Goal: Communication & Community: Answer question/provide support

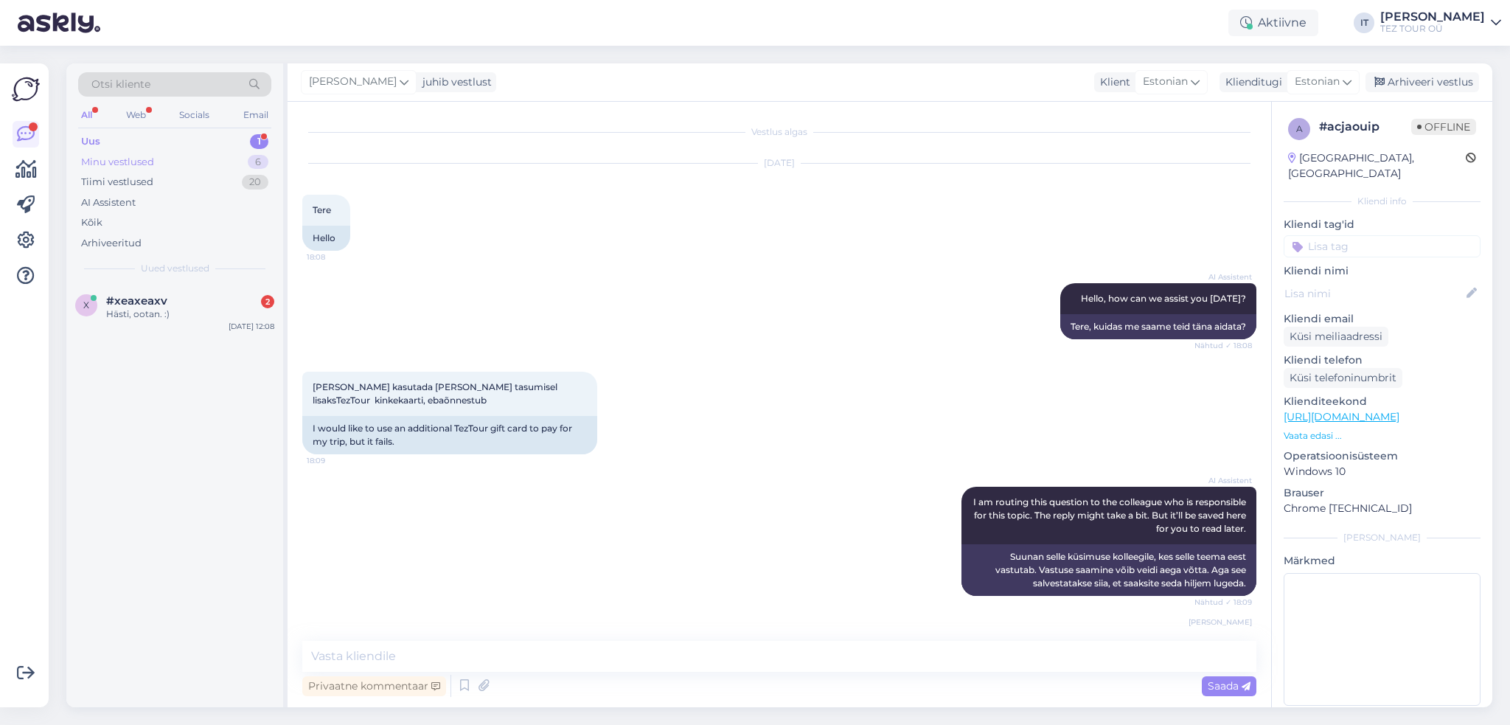
scroll to position [481, 0]
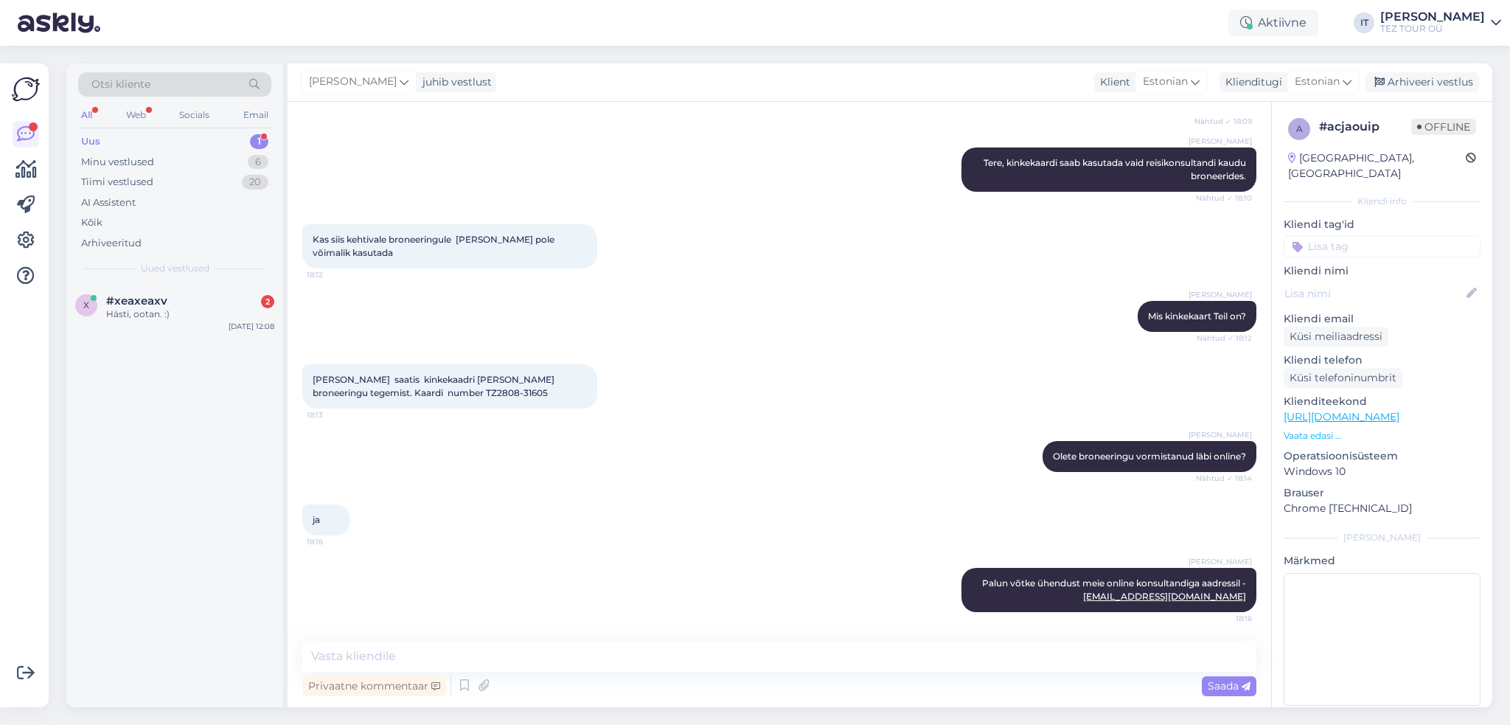
click at [226, 142] on div "Uus 1" at bounding box center [174, 141] width 193 height 21
click at [221, 155] on div "Minu vestlused 6" at bounding box center [174, 162] width 193 height 21
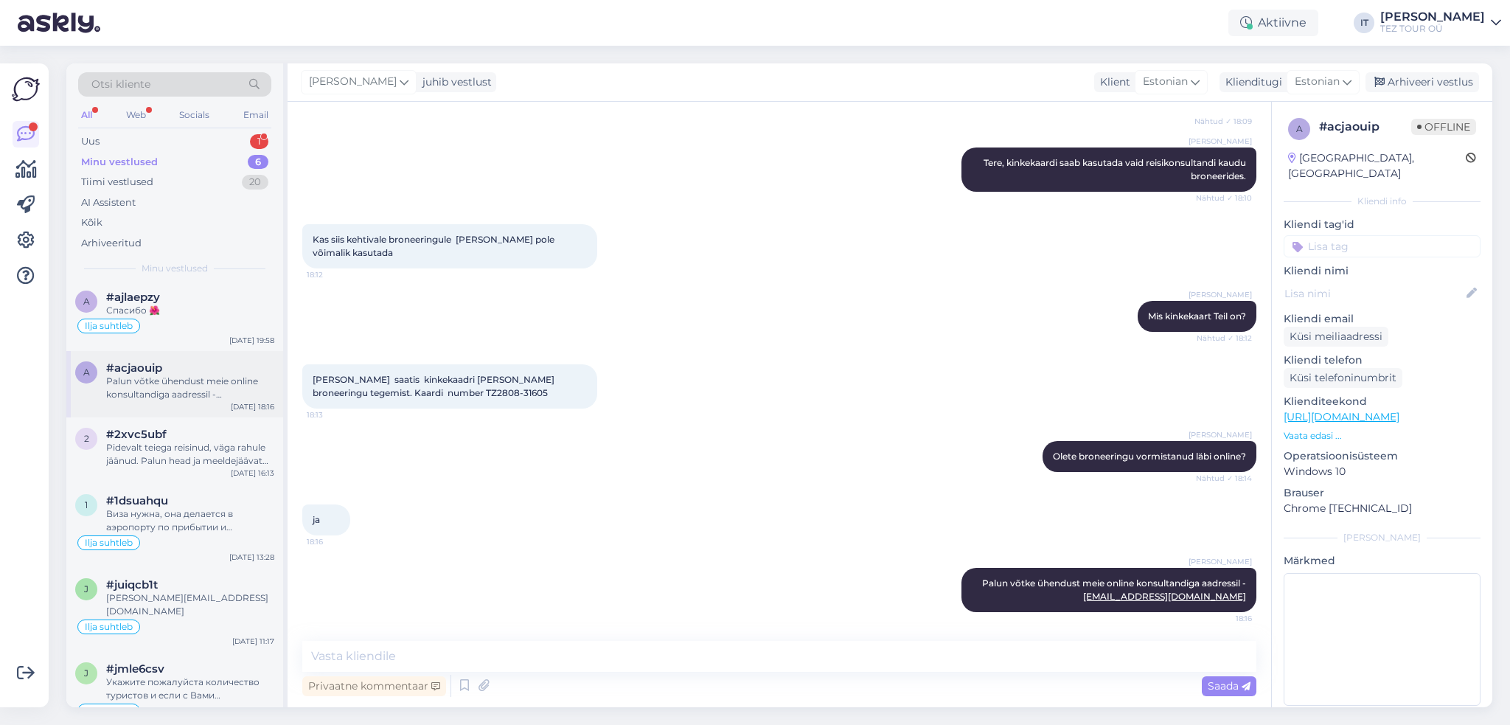
scroll to position [0, 0]
click at [195, 298] on div "#ajlaepzy" at bounding box center [190, 300] width 168 height 13
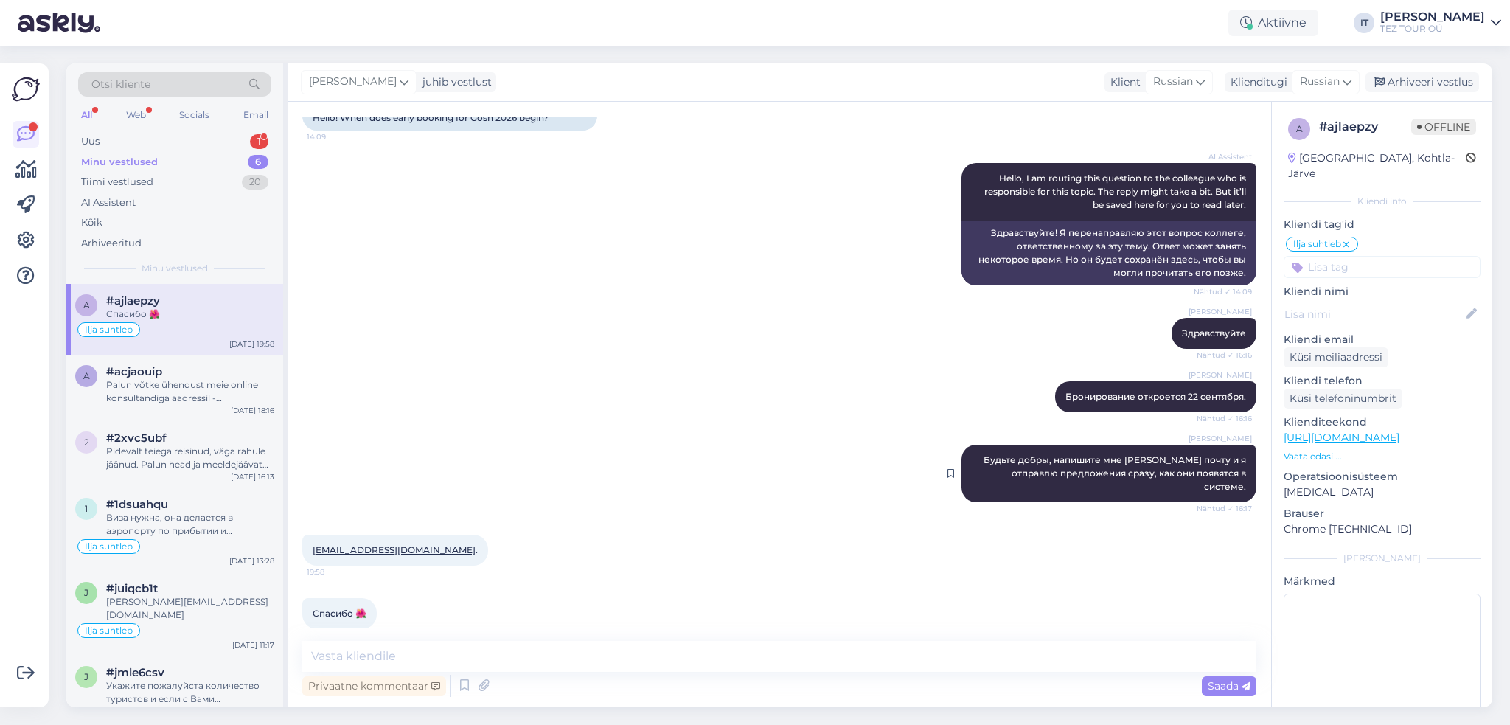
scroll to position [137, 0]
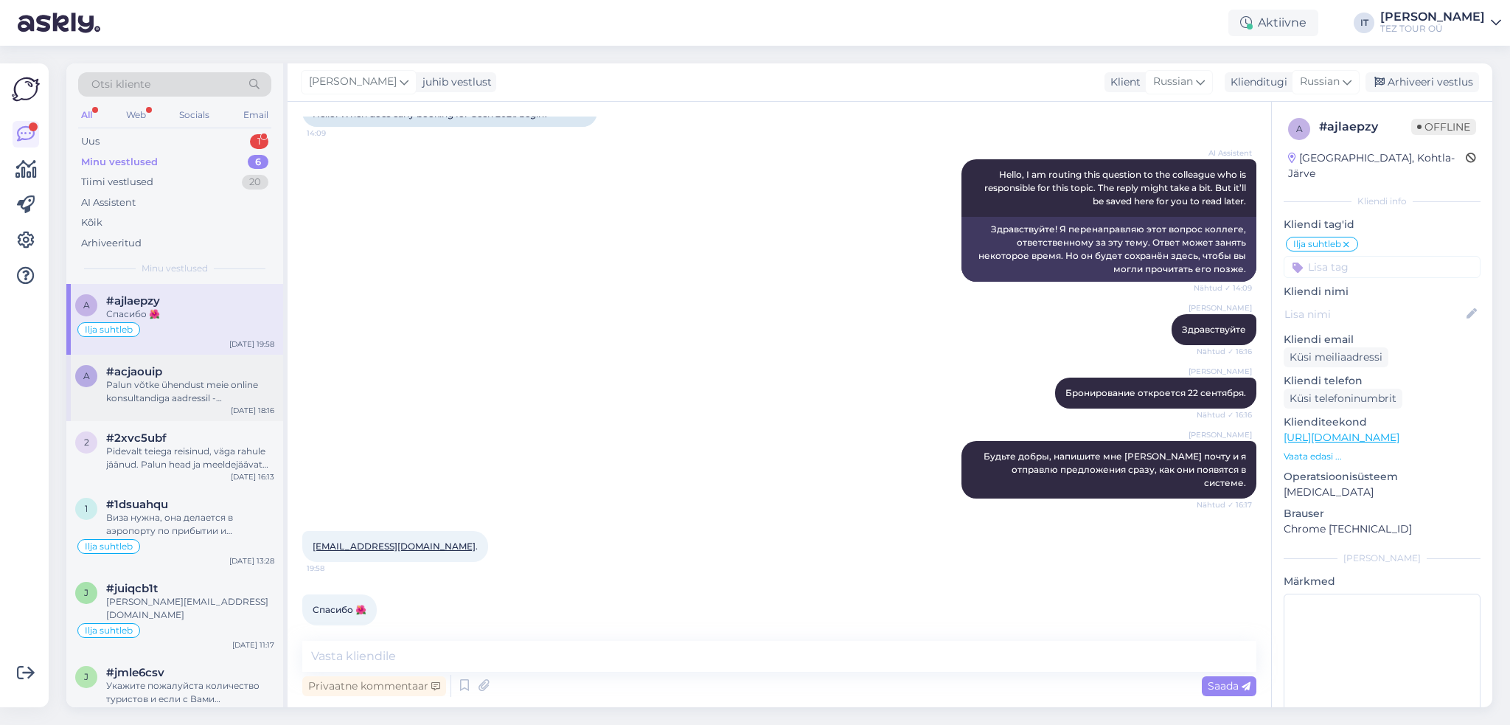
click at [216, 390] on div "Palun võtke ühendust meie online konsultandiga aadressil - [EMAIL_ADDRESS][DOMA…" at bounding box center [190, 391] width 168 height 27
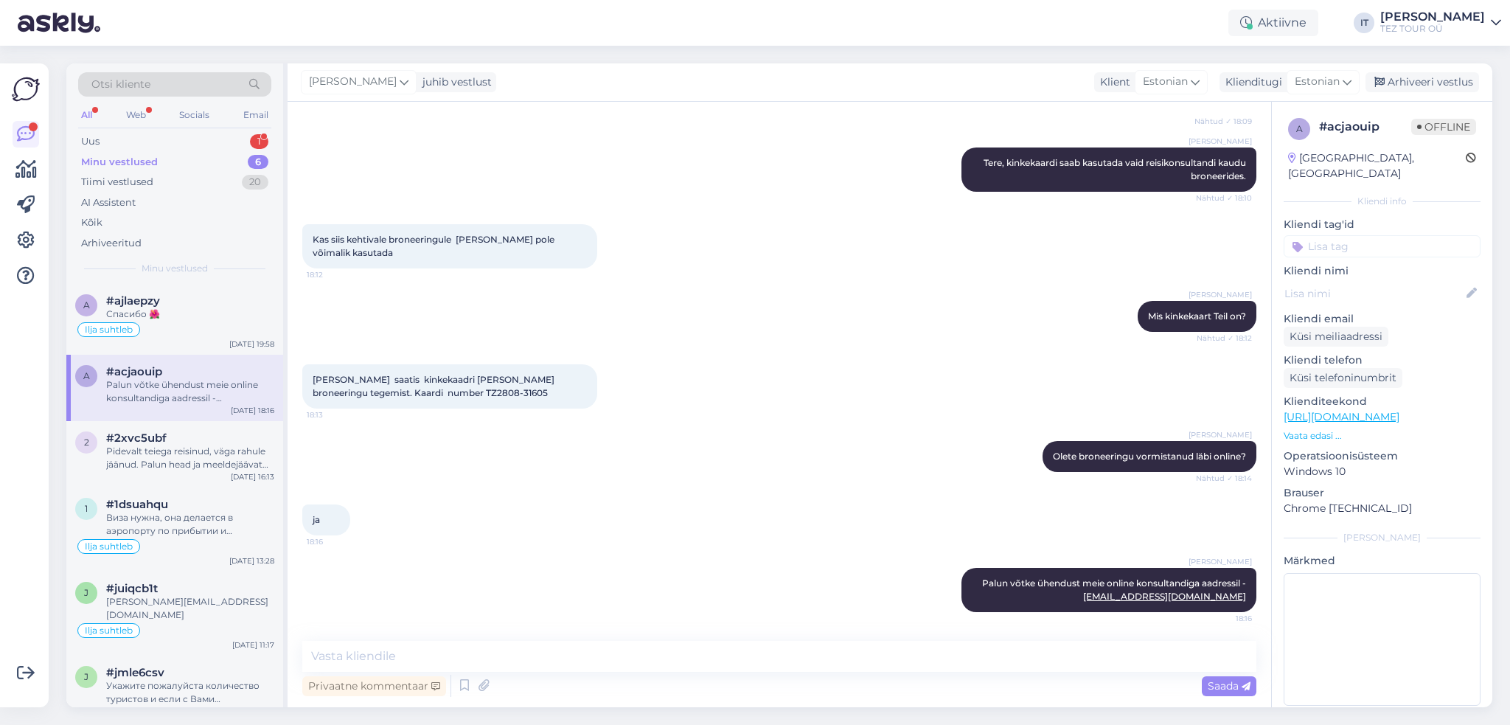
click at [1400, 235] on input at bounding box center [1381, 246] width 197 height 22
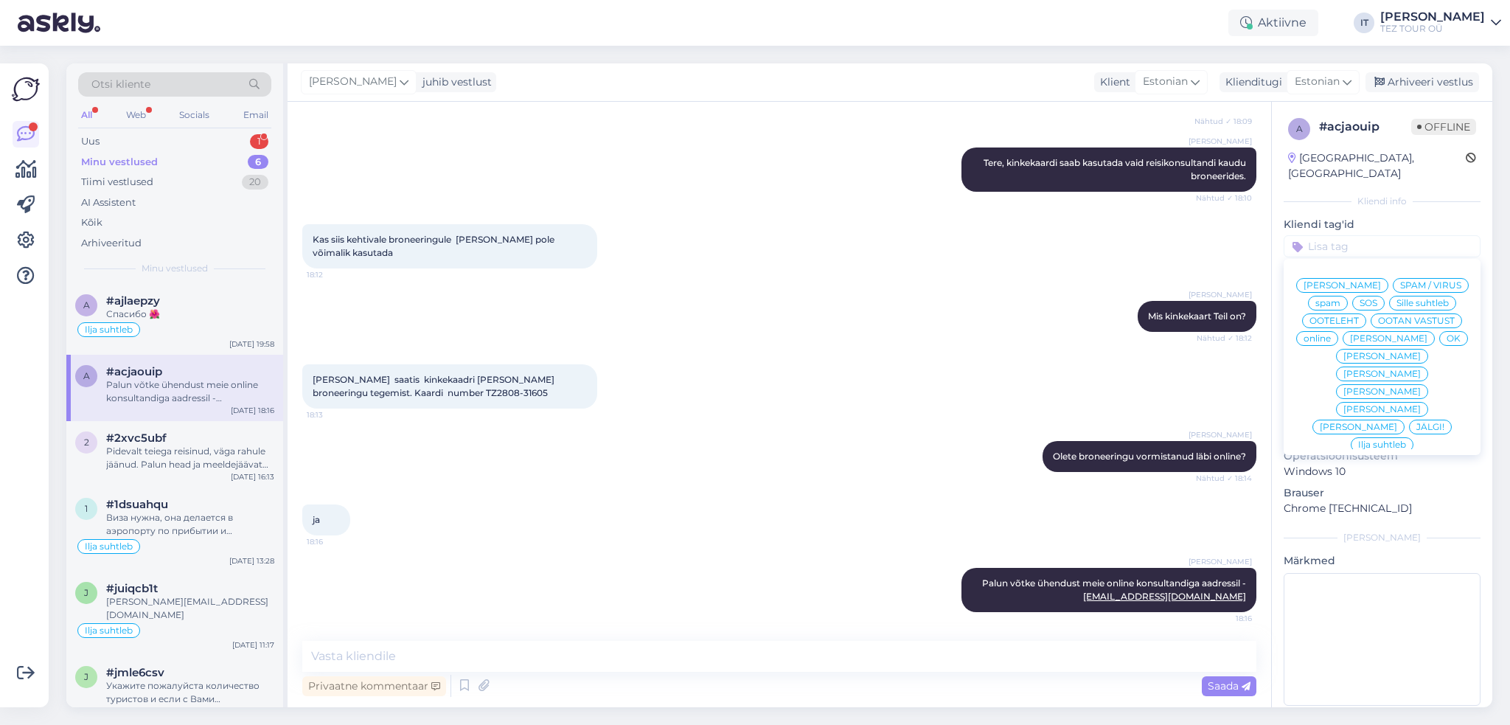
click at [1370, 440] on span "Ilja suhtleb" at bounding box center [1382, 444] width 48 height 9
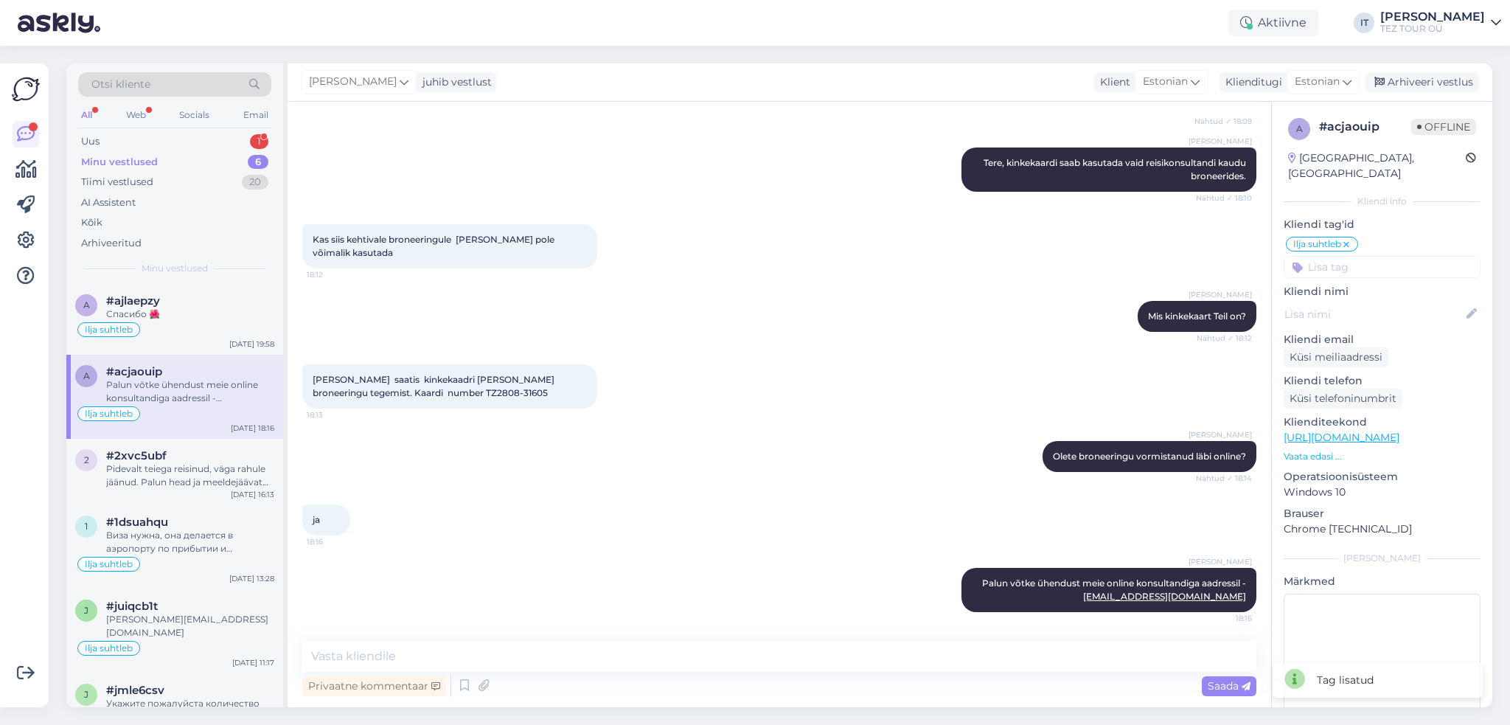
drag, startPoint x: 1430, startPoint y: 80, endPoint x: 1277, endPoint y: 97, distance: 153.4
click at [1430, 80] on div "Arhiveeri vestlus" at bounding box center [1422, 82] width 114 height 20
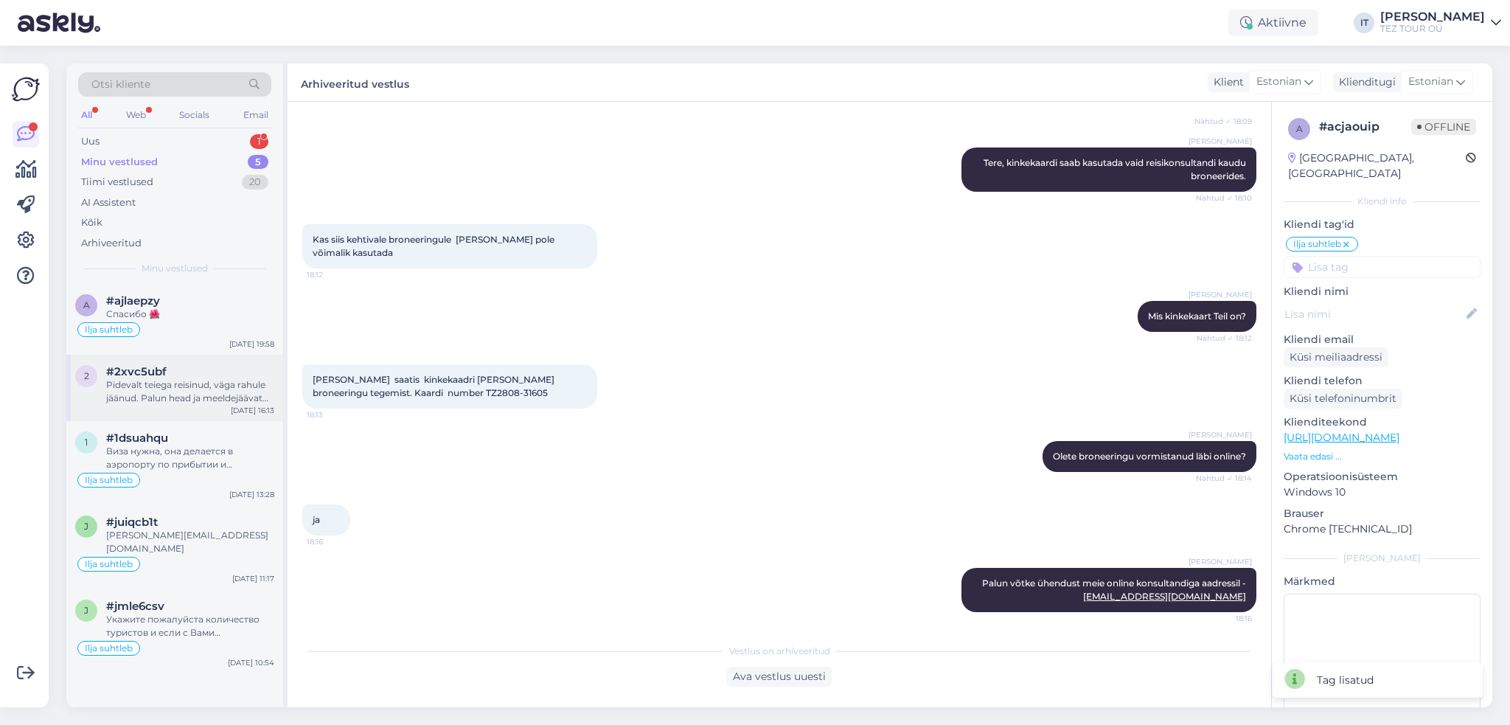
click at [175, 383] on div "Pidevalt teiega reisinud, väga rahule jäänud. Palun head ja meeldejäävat olemis…" at bounding box center [190, 391] width 168 height 27
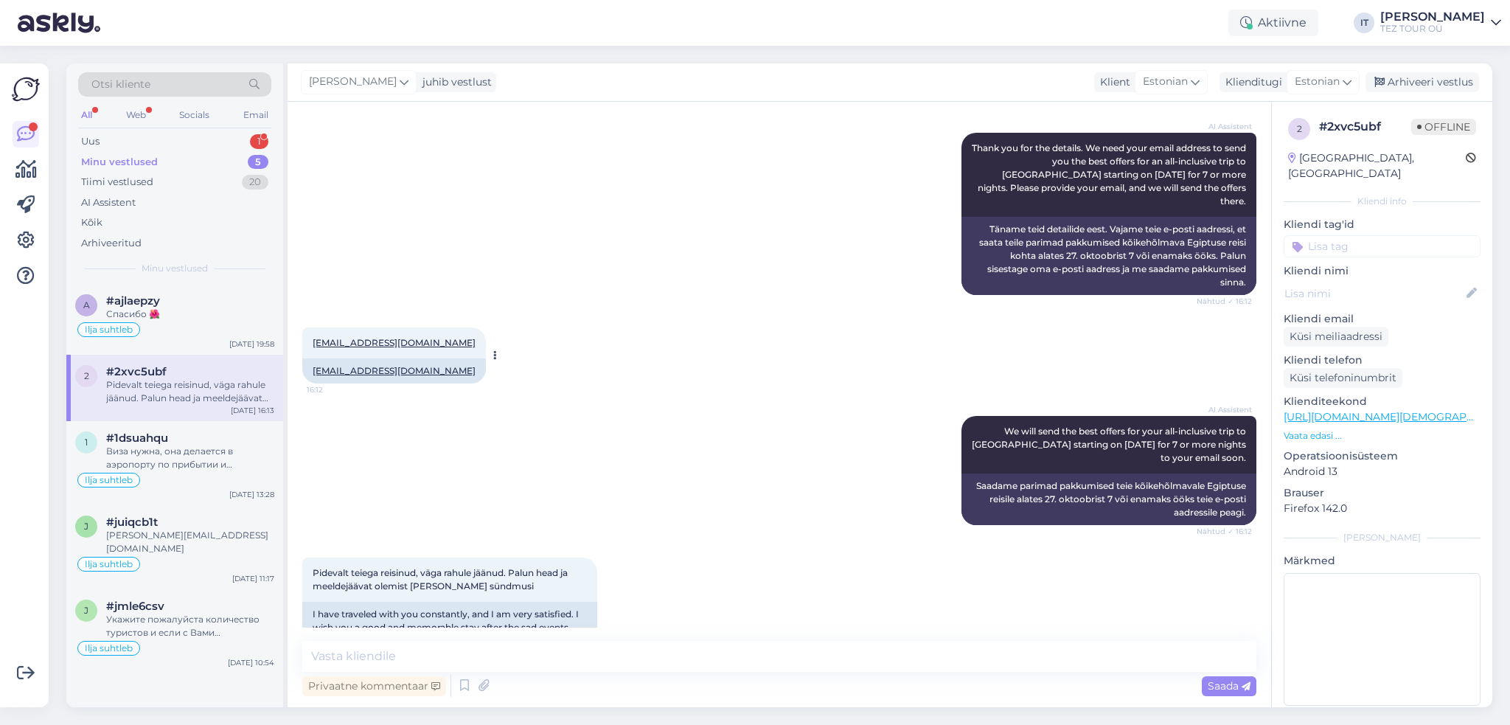
scroll to position [621, 0]
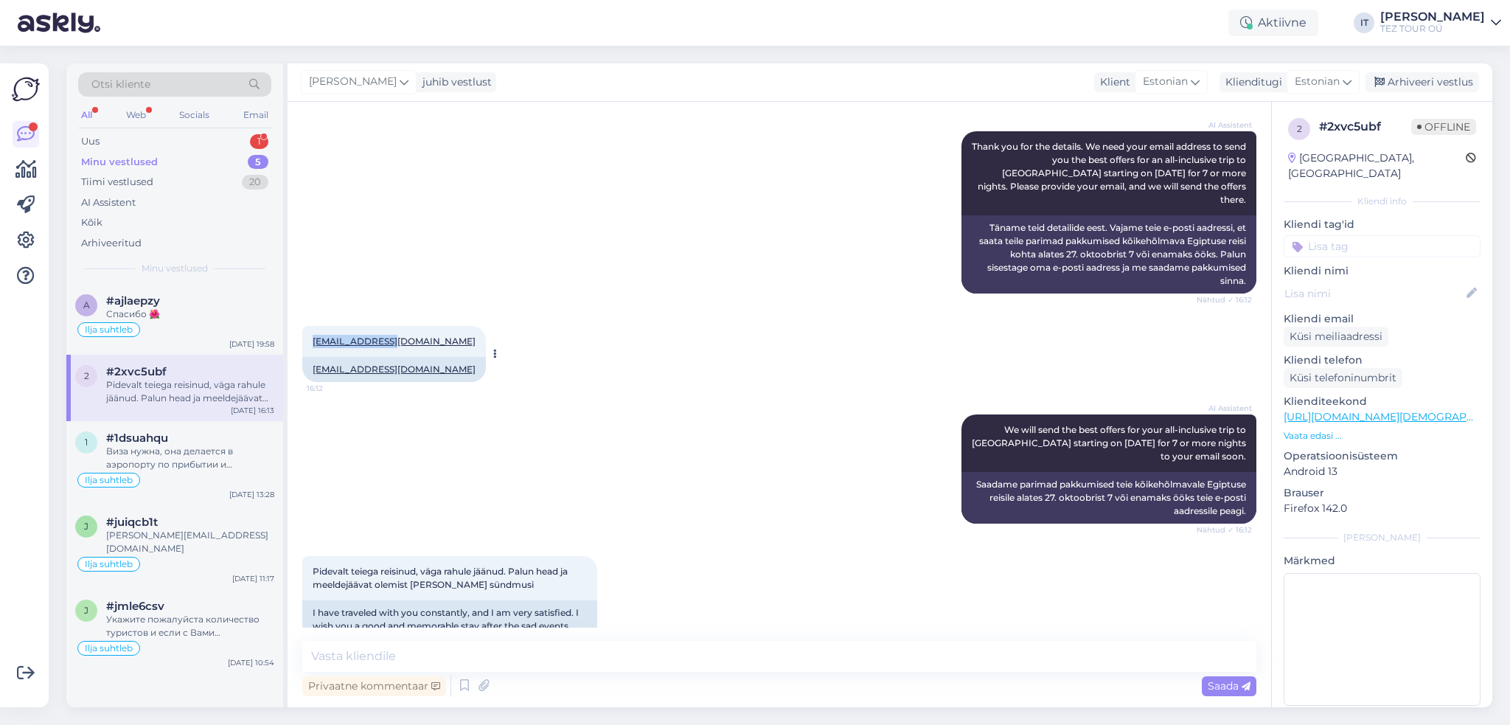
drag, startPoint x: 391, startPoint y: 312, endPoint x: 306, endPoint y: 301, distance: 86.2
click at [306, 326] on div "[EMAIL_ADDRESS][DOMAIN_NAME] 16:12" at bounding box center [394, 341] width 184 height 31
copy link "[EMAIL_ADDRESS][DOMAIN_NAME]"
click at [227, 137] on div "Uus 1" at bounding box center [174, 141] width 193 height 21
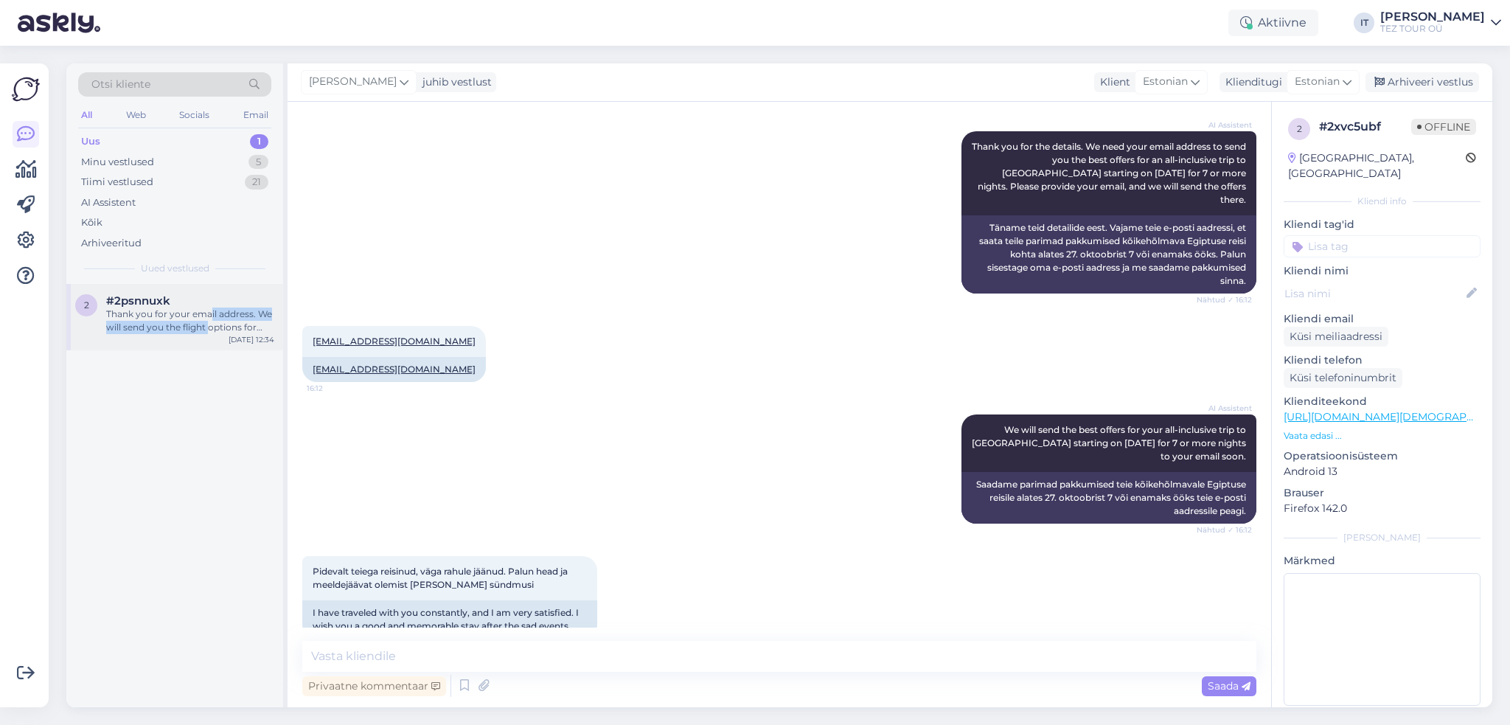
click at [208, 320] on div "Thank you for your email address. We will send you the flight options for [GEOG…" at bounding box center [190, 320] width 168 height 27
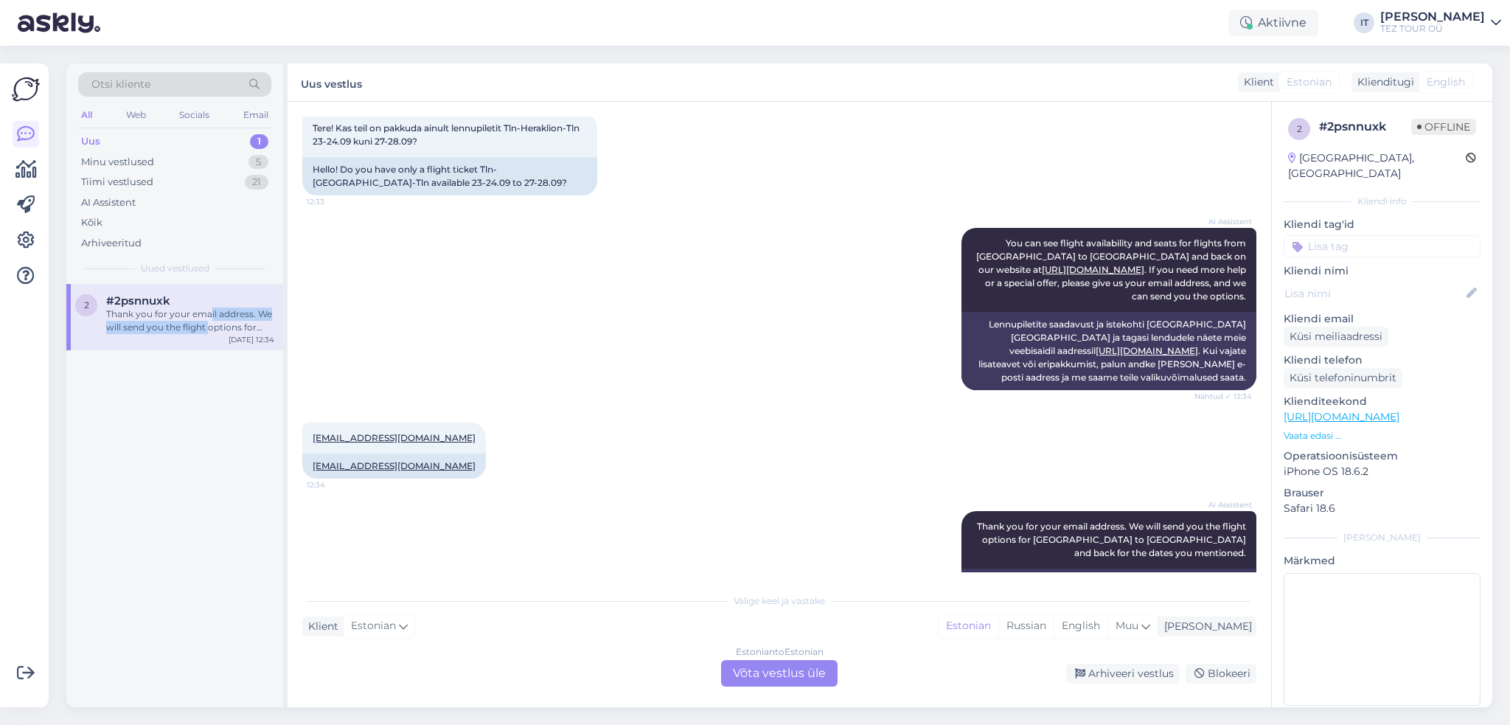
scroll to position [145, 0]
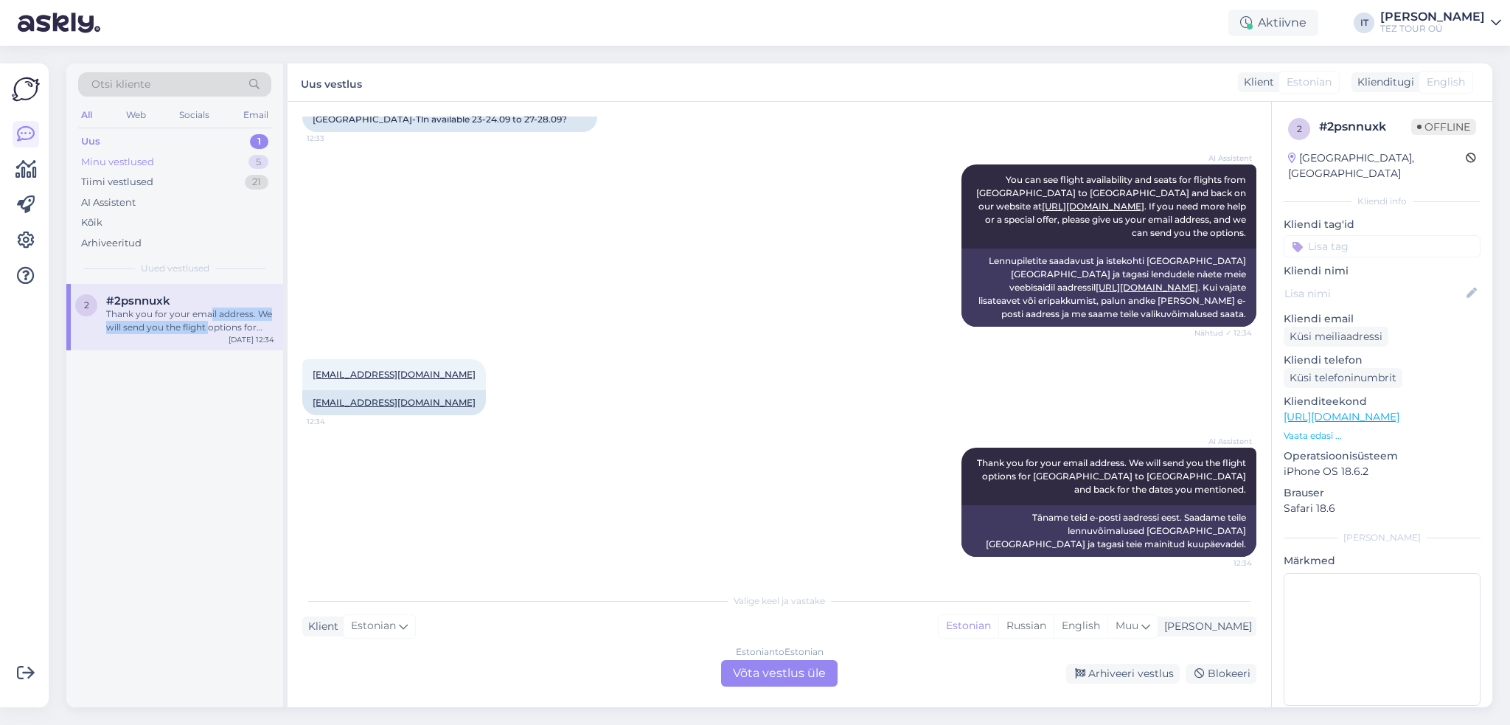
click at [145, 158] on div "Minu vestlused" at bounding box center [117, 162] width 73 height 15
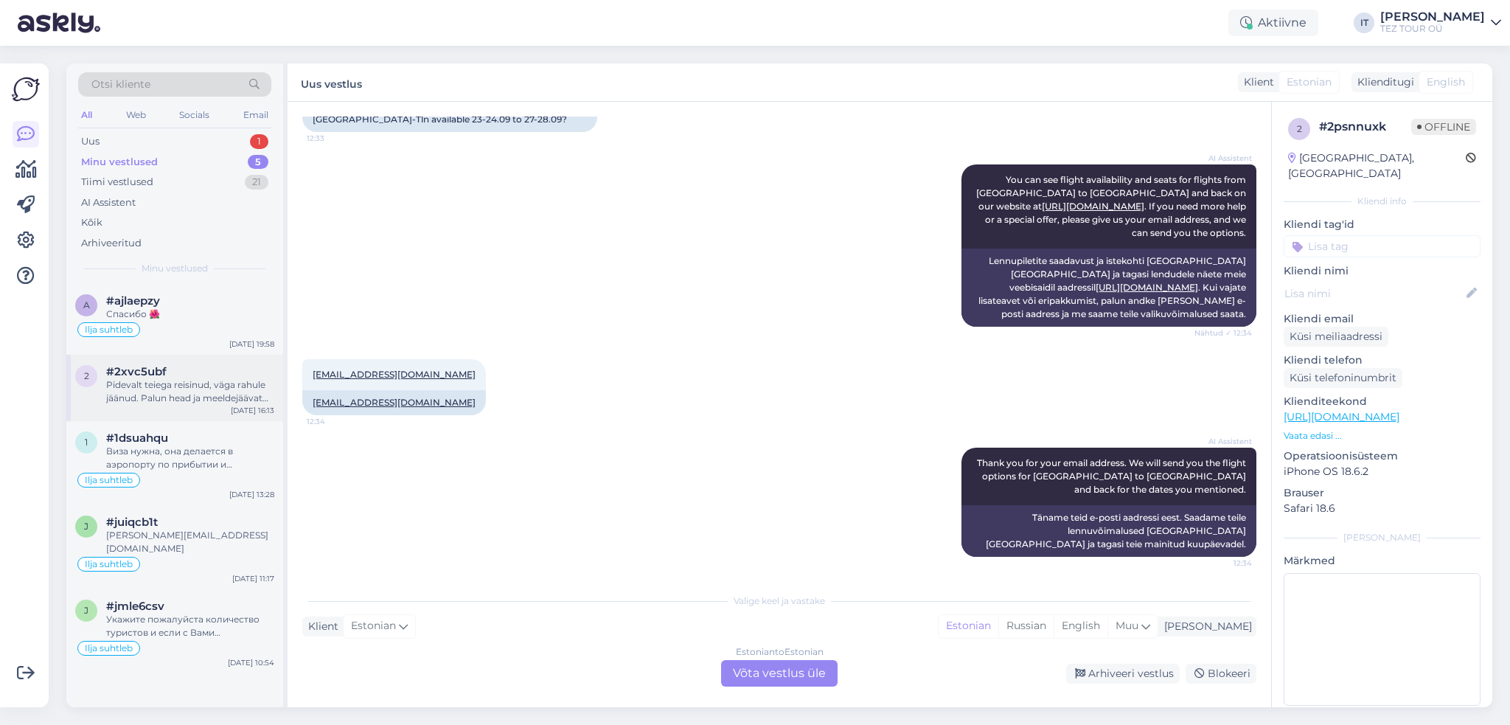
click at [207, 385] on div "Pidevalt teiega reisinud, väga rahule jäänud. Palun head ja meeldejäävat olemis…" at bounding box center [190, 391] width 168 height 27
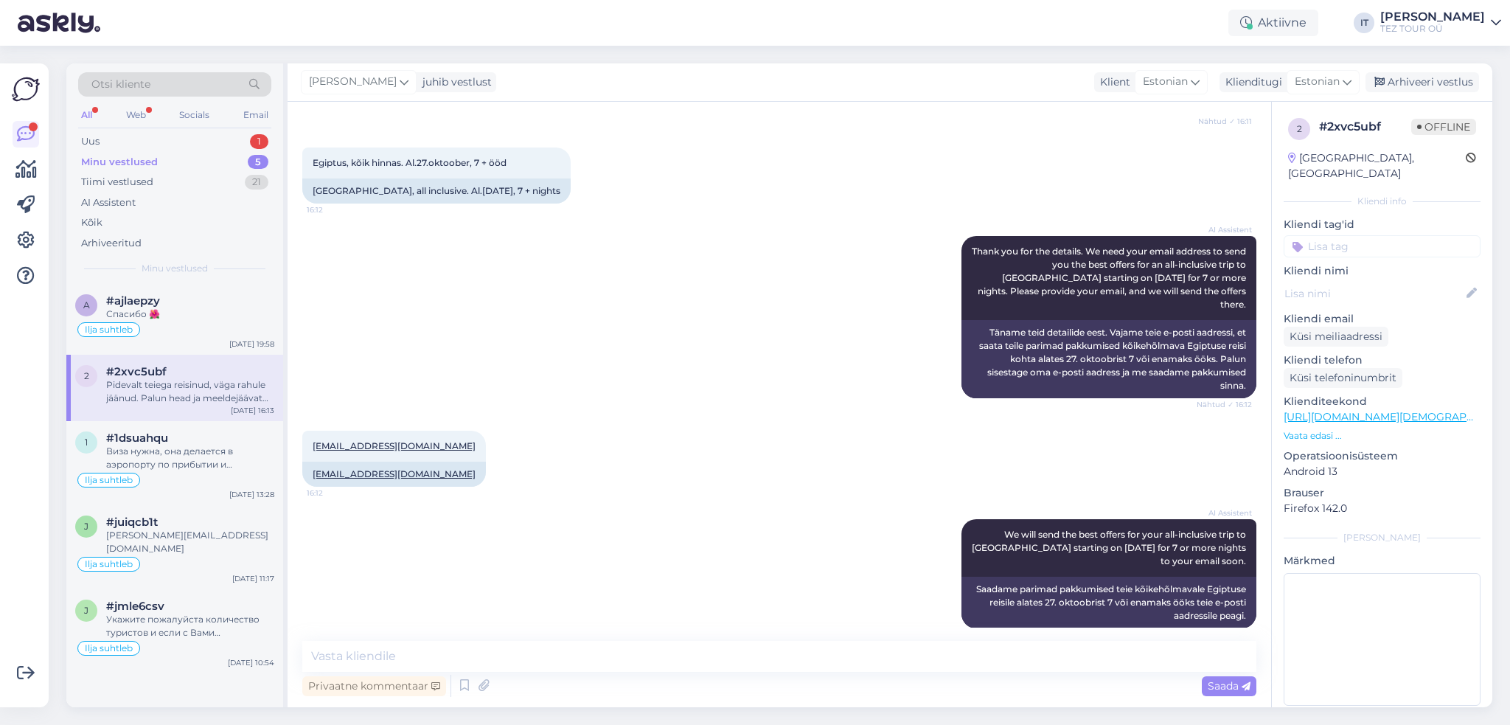
scroll to position [400, 0]
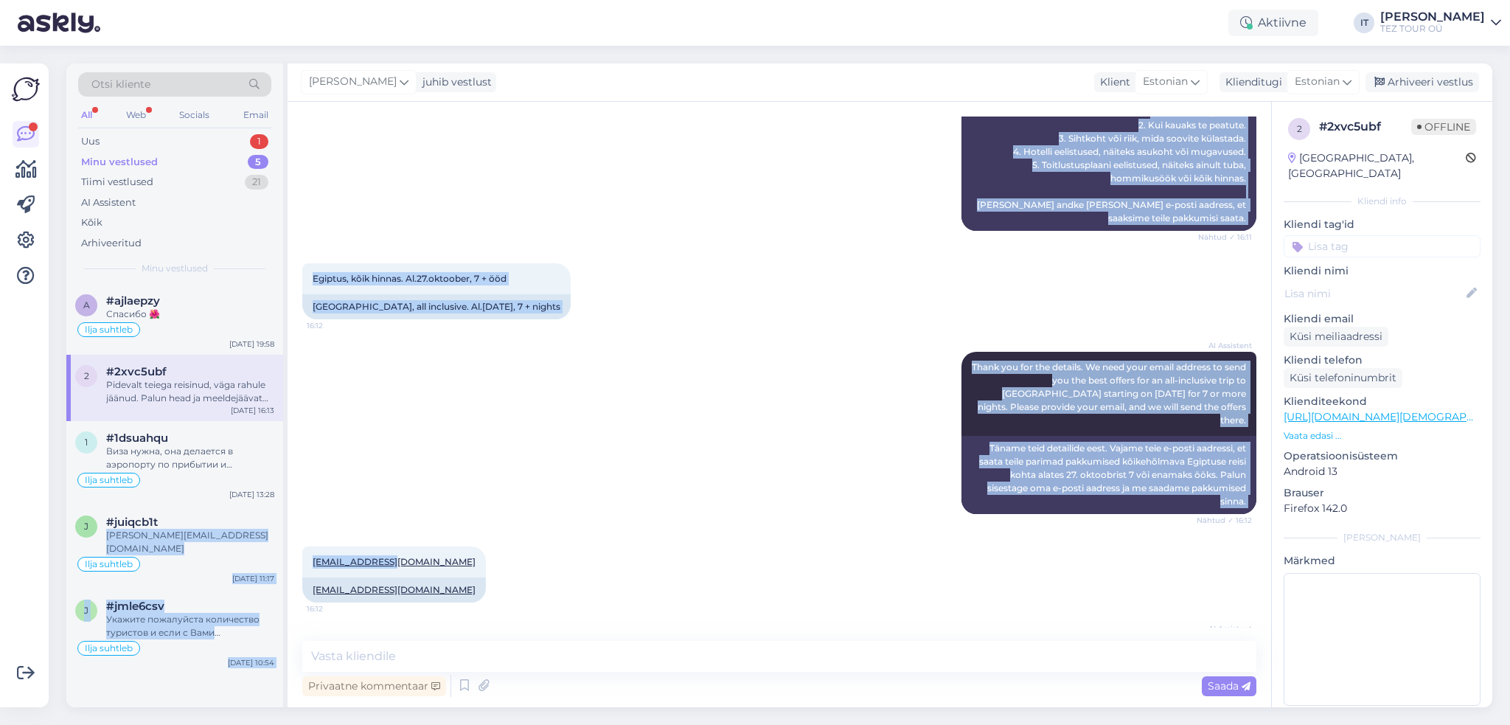
drag, startPoint x: 390, startPoint y: 530, endPoint x: 411, endPoint y: 529, distance: 20.7
click at [279, 519] on div "Otsi kliente All Web Socials Email Uus 1 Minu vestlused 5 Tiimi vestlused 21 AI…" at bounding box center [779, 385] width 1426 height 644
click at [429, 403] on div "AI Assistent Thank you for the details. We need your email address to send you …" at bounding box center [779, 432] width 954 height 195
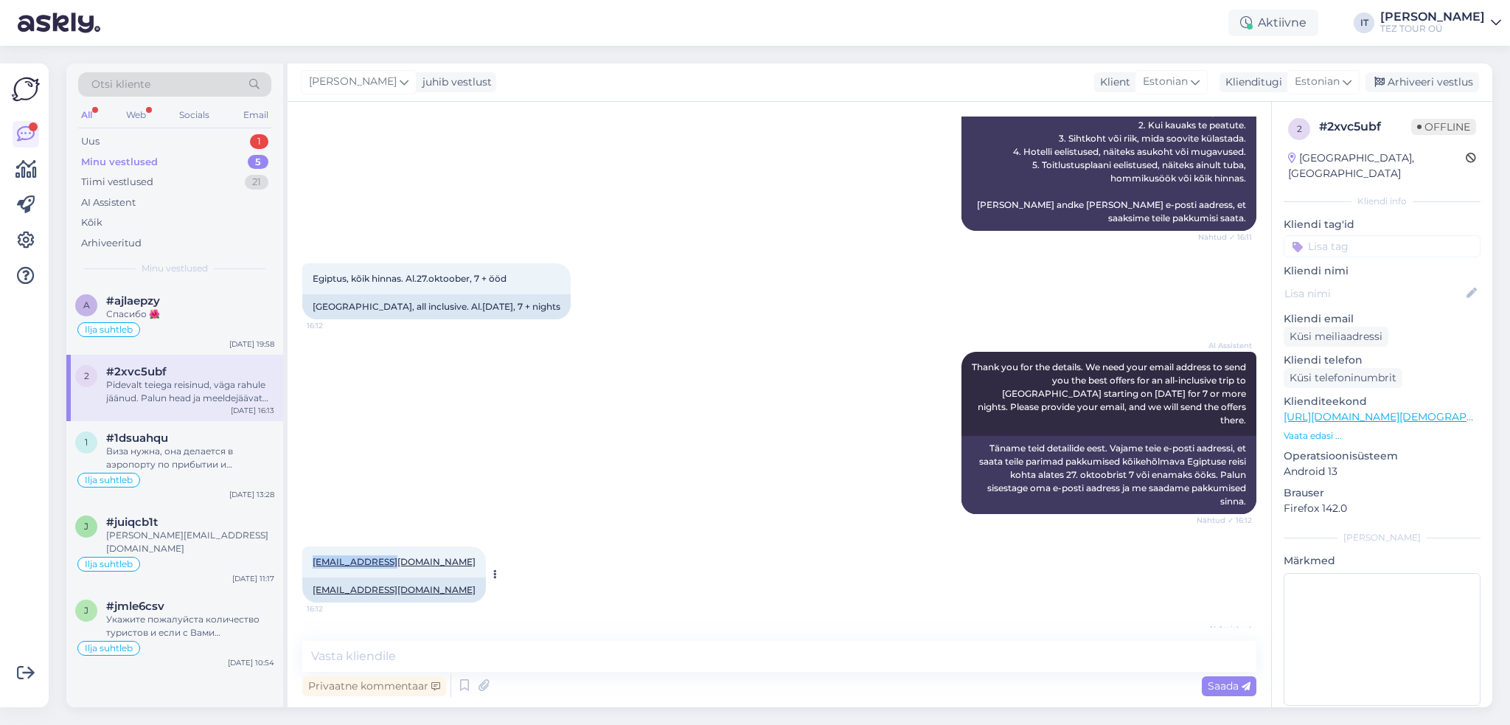
drag, startPoint x: 392, startPoint y: 536, endPoint x: 314, endPoint y: 538, distance: 78.2
click at [314, 546] on div "[EMAIL_ADDRESS][DOMAIN_NAME] 16:12" at bounding box center [394, 561] width 184 height 31
copy link "[EMAIL_ADDRESS][DOMAIN_NAME]"
drag, startPoint x: 457, startPoint y: 655, endPoint x: 619, endPoint y: 372, distance: 326.9
click at [619, 372] on div "AI Assistent Thank you for the details. We need your email address to send you …" at bounding box center [779, 432] width 954 height 195
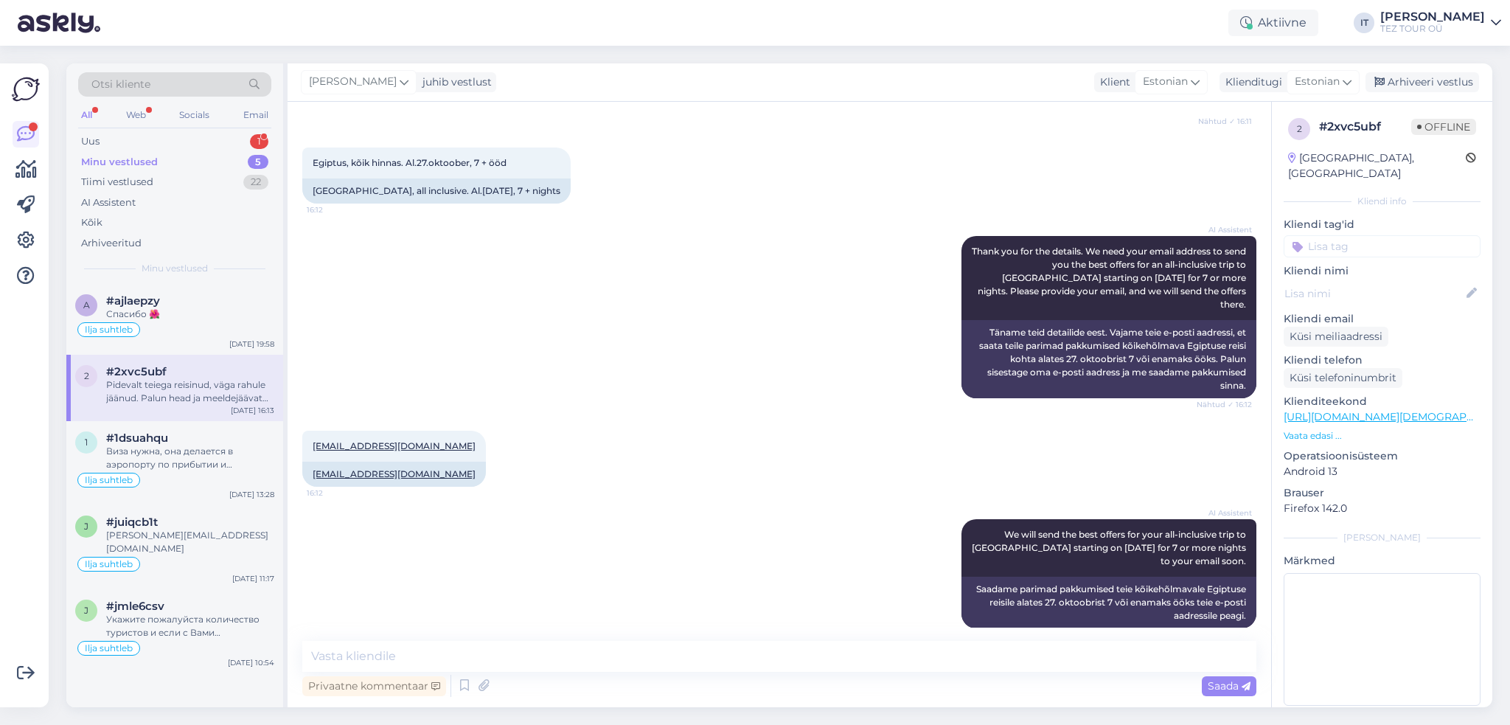
scroll to position [621, 0]
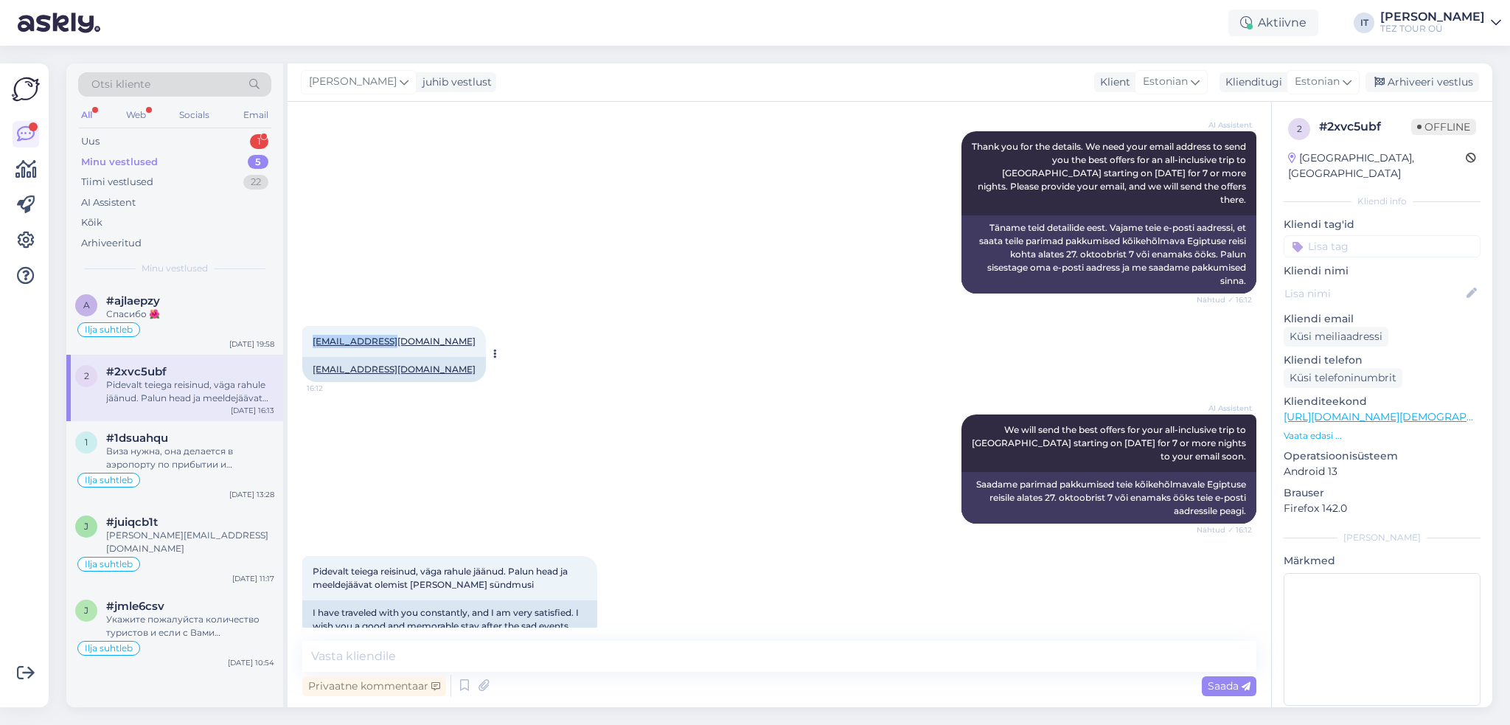
drag, startPoint x: 388, startPoint y: 315, endPoint x: 327, endPoint y: 310, distance: 61.4
click at [312, 326] on div "[EMAIL_ADDRESS][DOMAIN_NAME] 16:12" at bounding box center [394, 341] width 184 height 31
copy link "[EMAIL_ADDRESS][DOMAIN_NAME]"
click at [1383, 235] on input at bounding box center [1381, 246] width 197 height 22
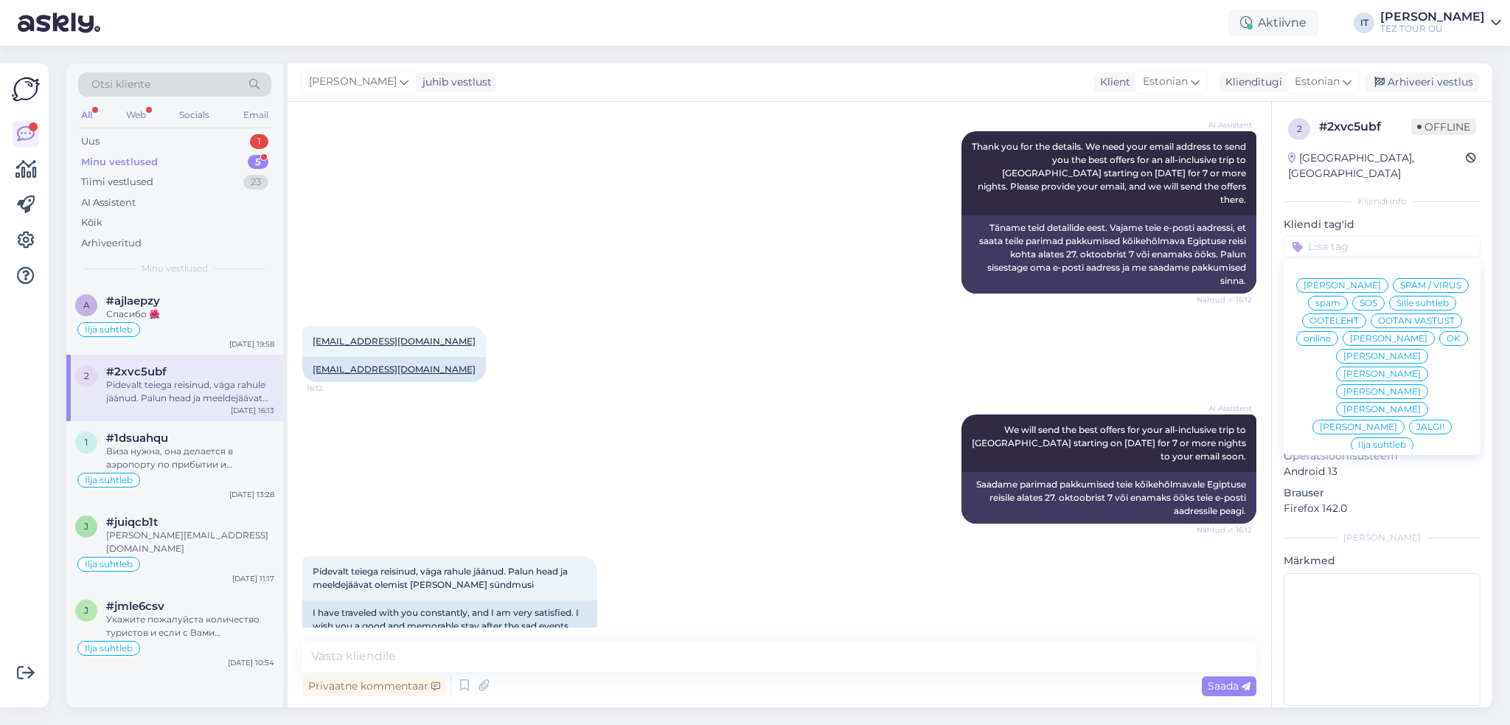
click at [1362, 440] on span "Ilja suhtleb" at bounding box center [1382, 444] width 48 height 9
